Goal: Transaction & Acquisition: Purchase product/service

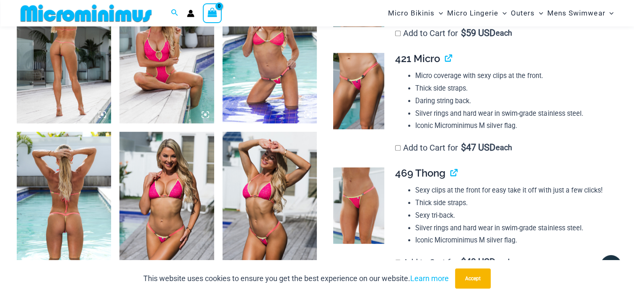
scroll to position [414, 0]
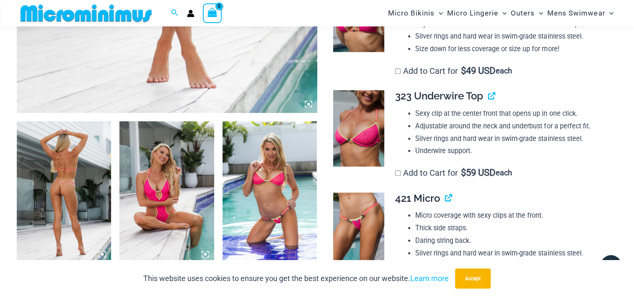
click at [99, 186] on img at bounding box center [64, 192] width 94 height 142
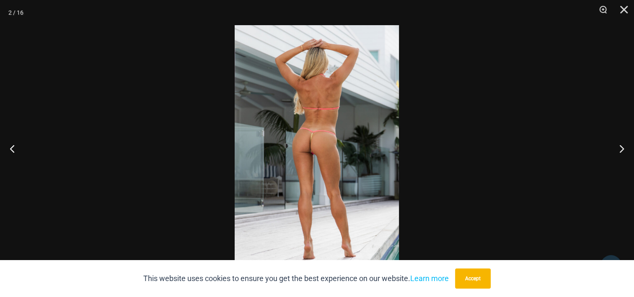
click at [347, 178] on img at bounding box center [317, 148] width 164 height 247
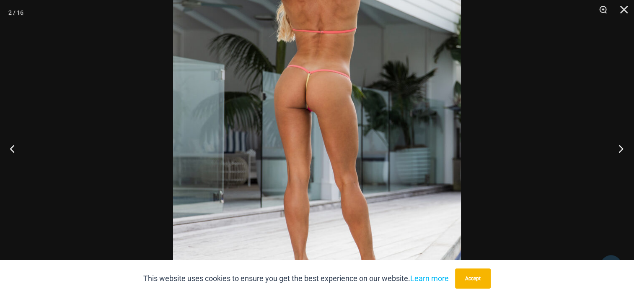
click at [617, 153] on button "Next" at bounding box center [618, 148] width 31 height 42
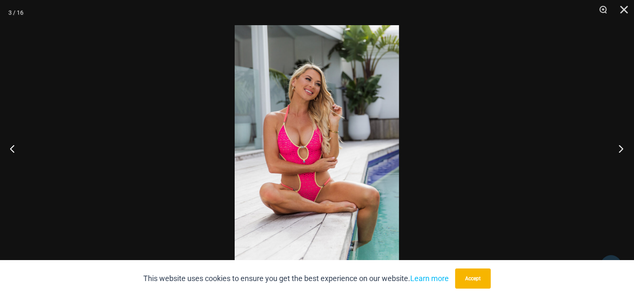
click at [617, 153] on button "Next" at bounding box center [618, 148] width 31 height 42
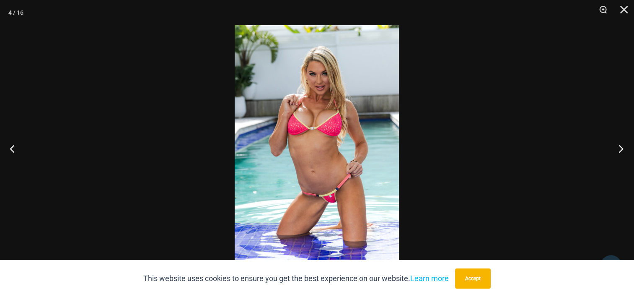
click at [617, 153] on button "Next" at bounding box center [618, 148] width 31 height 42
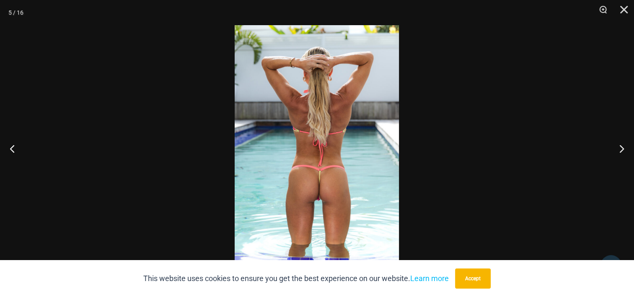
click at [367, 164] on img at bounding box center [317, 148] width 164 height 247
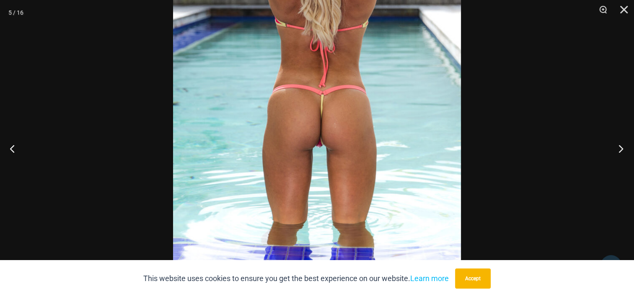
click at [620, 151] on button "Next" at bounding box center [618, 148] width 31 height 42
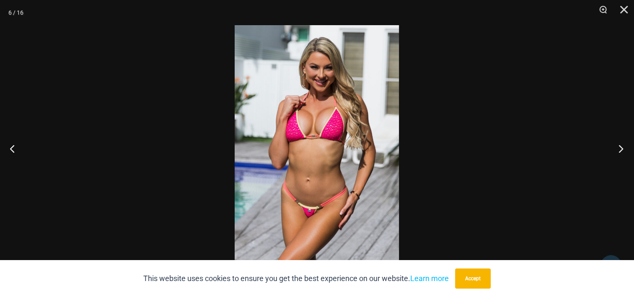
click at [620, 151] on button "Next" at bounding box center [618, 148] width 31 height 42
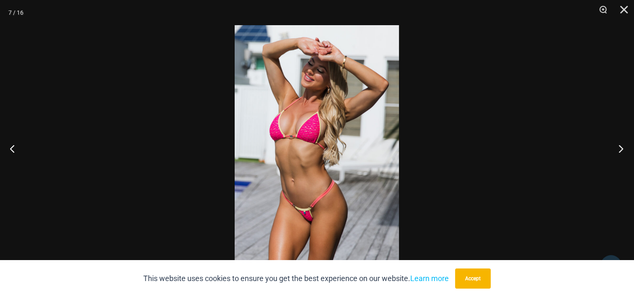
click at [620, 151] on button "Next" at bounding box center [618, 148] width 31 height 42
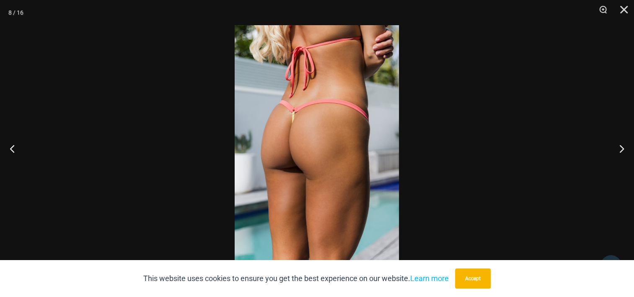
click at [296, 149] on img at bounding box center [317, 148] width 164 height 247
